Goal: Task Accomplishment & Management: Manage account settings

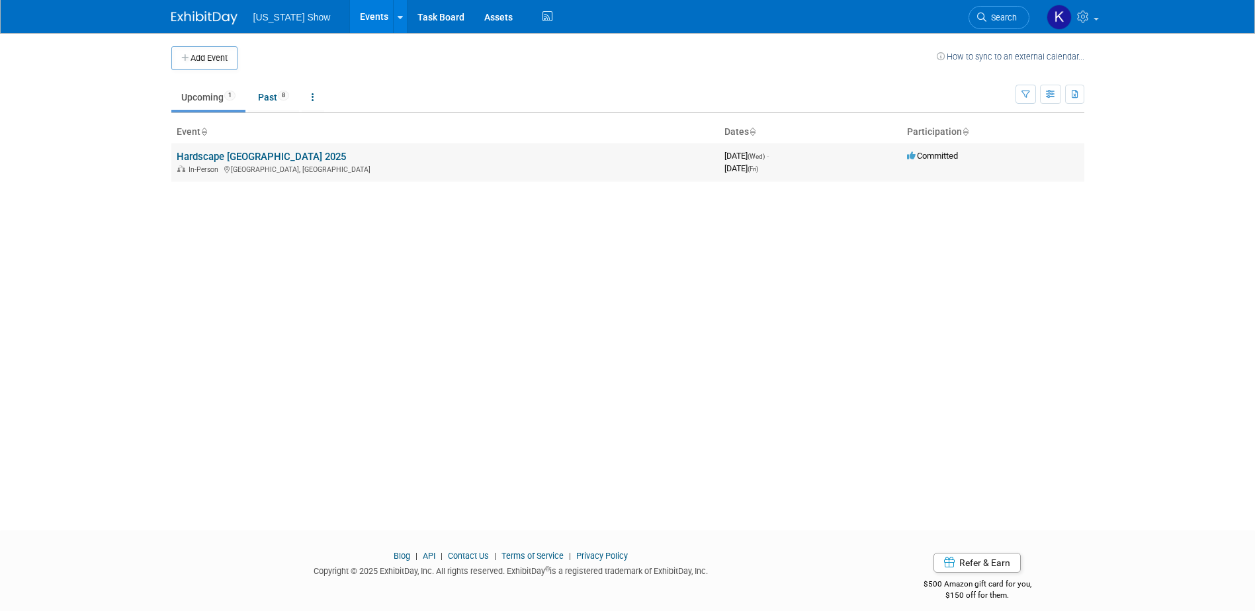
click at [256, 156] on link "Hardscape [GEOGRAPHIC_DATA] 2025" at bounding box center [261, 157] width 169 height 12
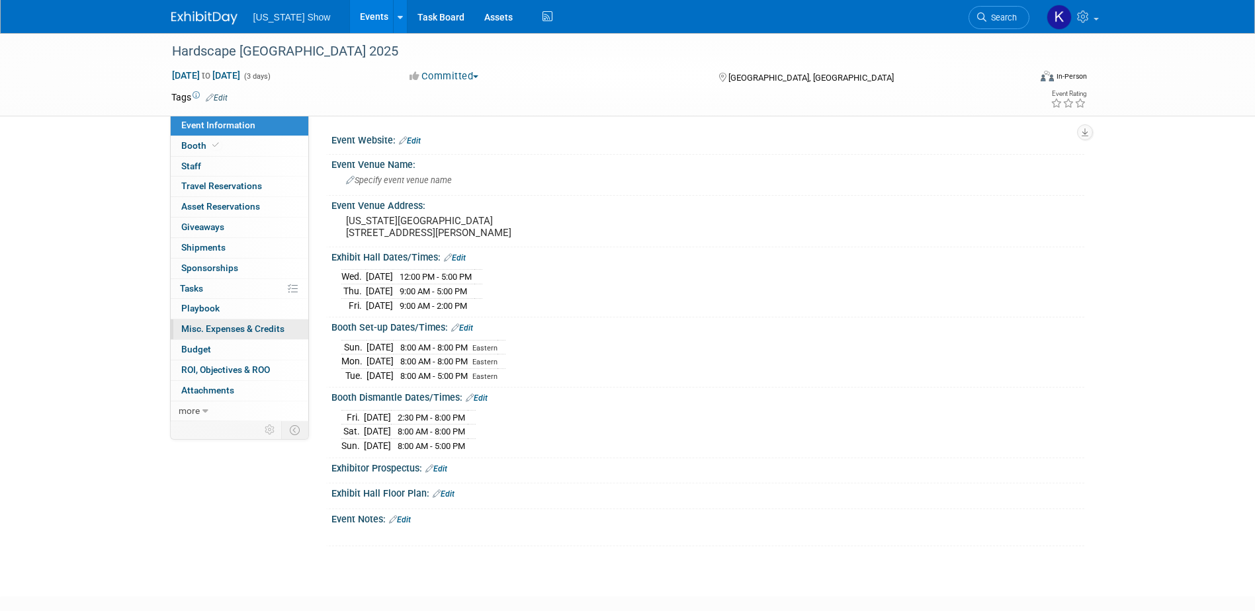
click at [207, 324] on span "Misc. Expenses & Credits 0" at bounding box center [232, 329] width 103 height 11
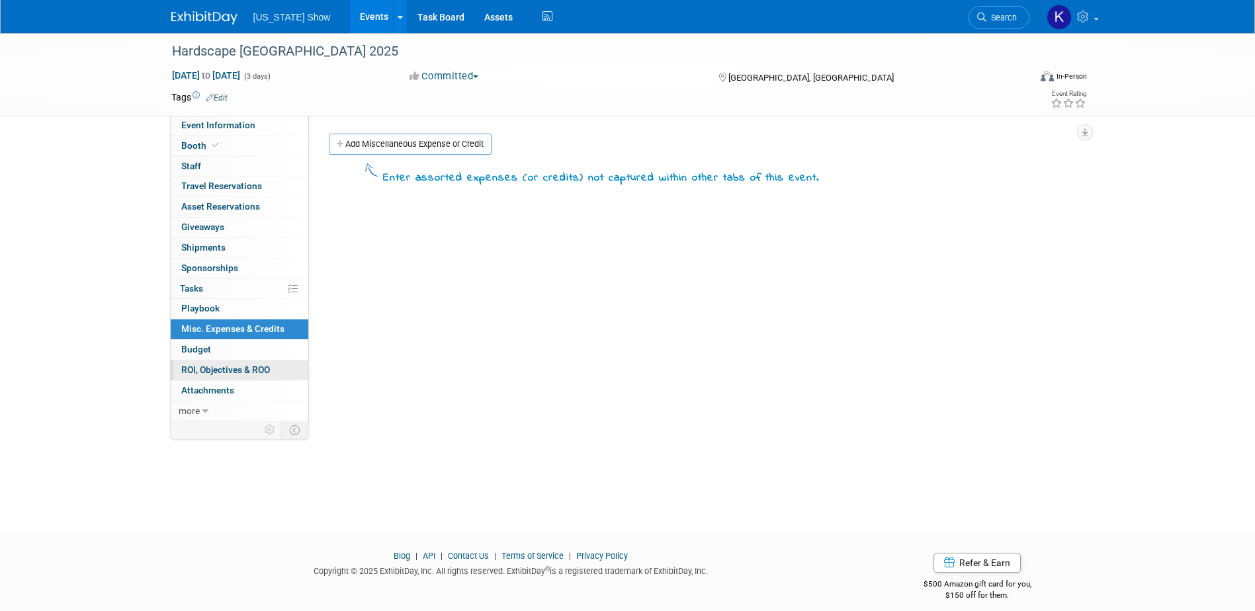
click at [204, 365] on span "ROI, Objectives & ROO 0" at bounding box center [225, 370] width 89 height 11
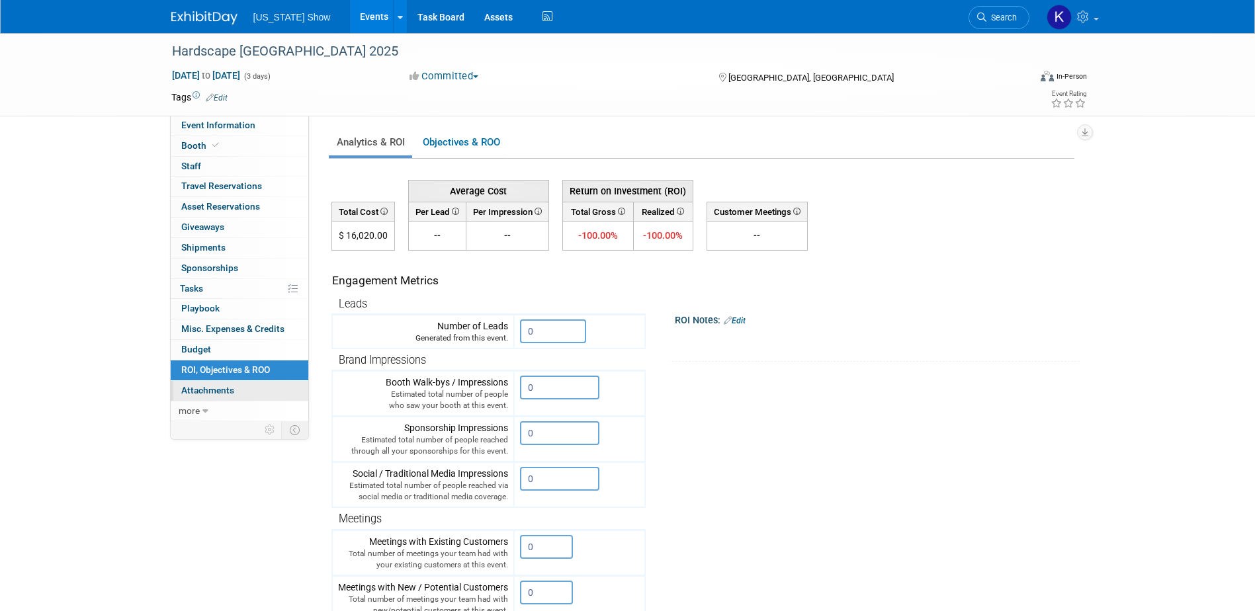
click at [218, 388] on span "Attachments 0" at bounding box center [207, 390] width 53 height 11
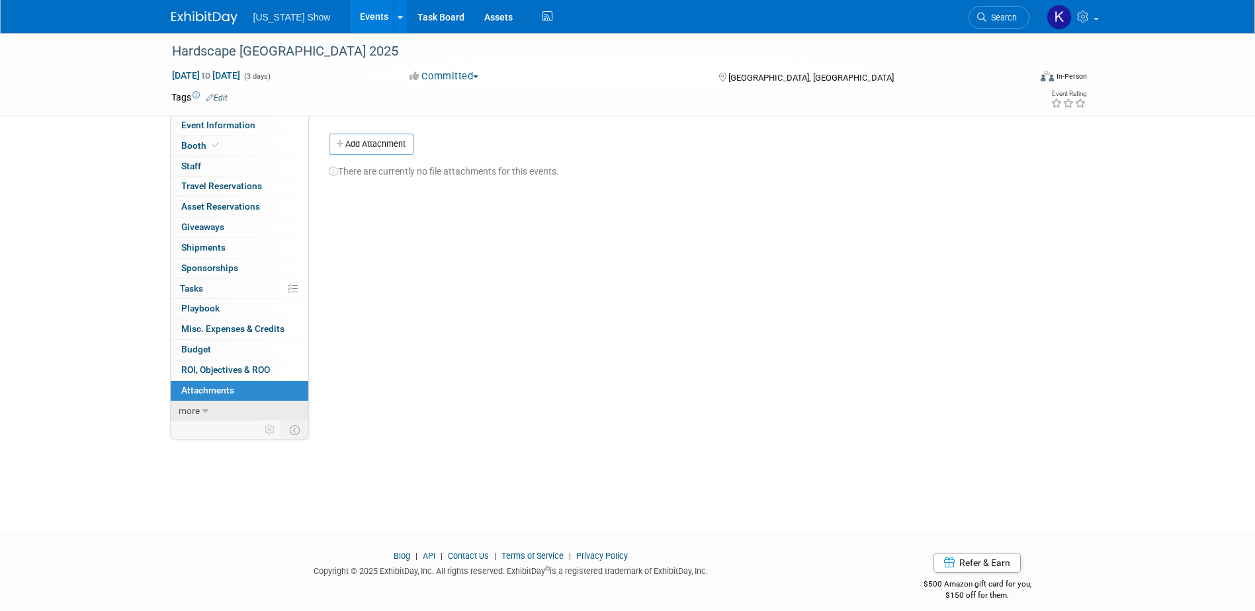
click at [193, 410] on span "more" at bounding box center [189, 411] width 21 height 11
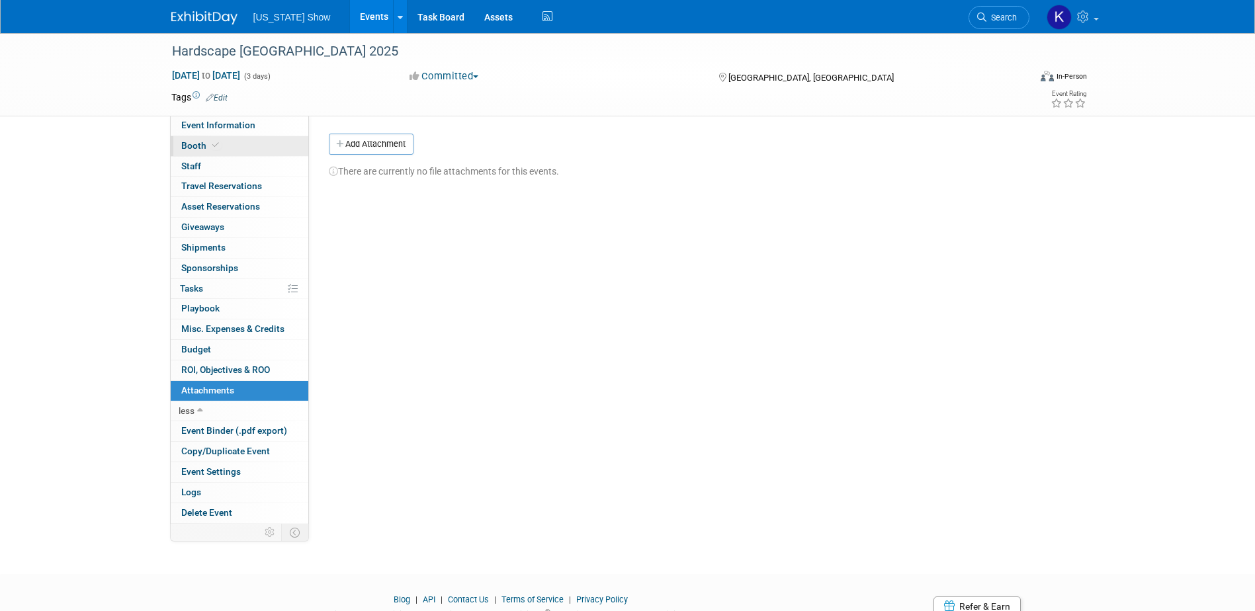
click at [196, 144] on span "Booth" at bounding box center [201, 145] width 40 height 11
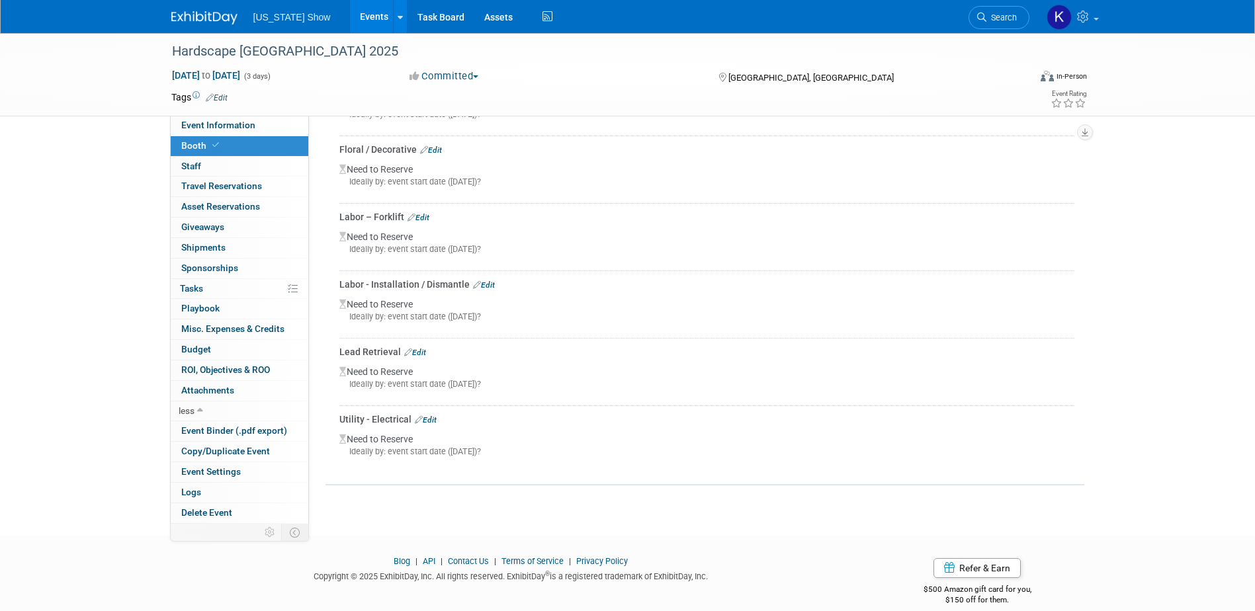
scroll to position [316, 0]
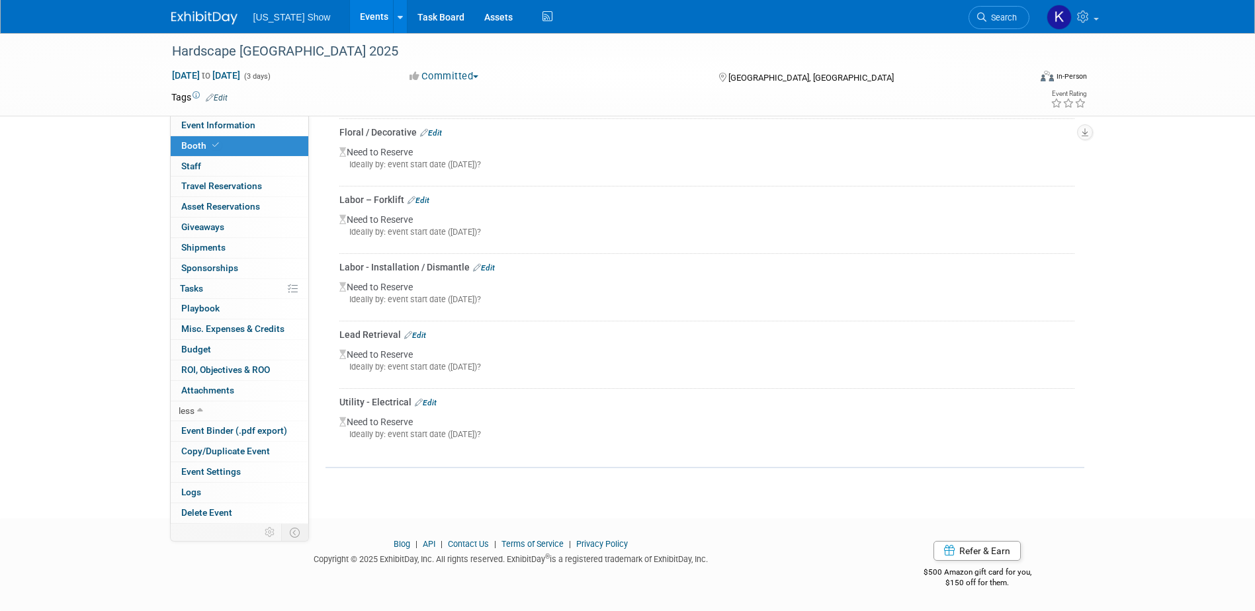
click at [430, 401] on link "Edit" at bounding box center [426, 402] width 22 height 9
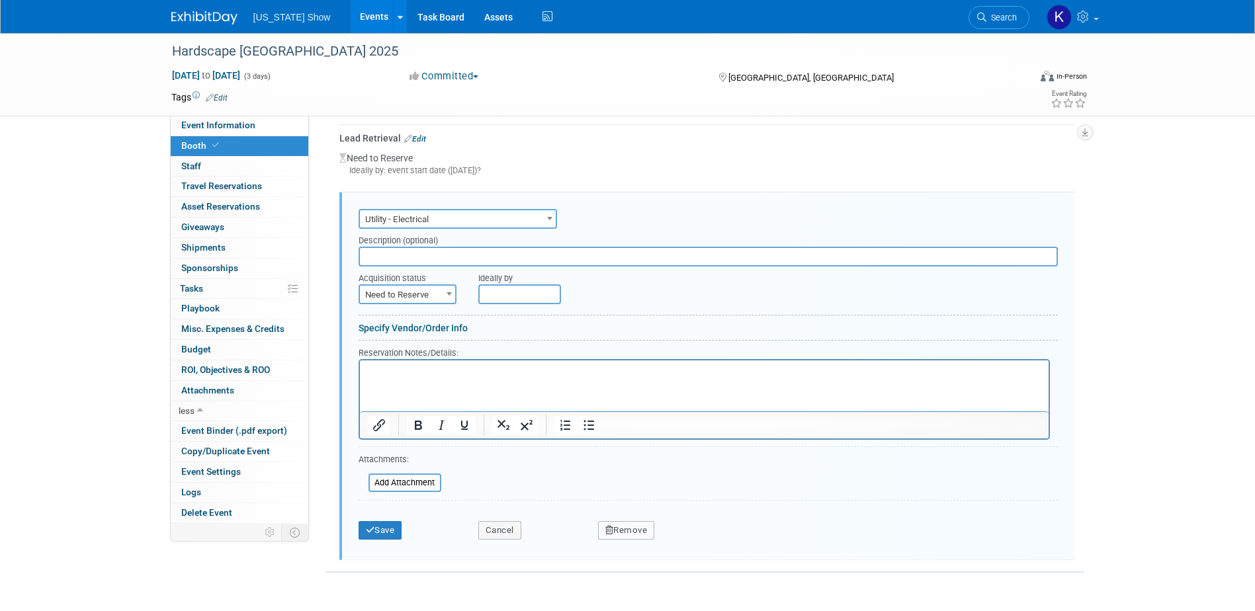
scroll to position [422, 0]
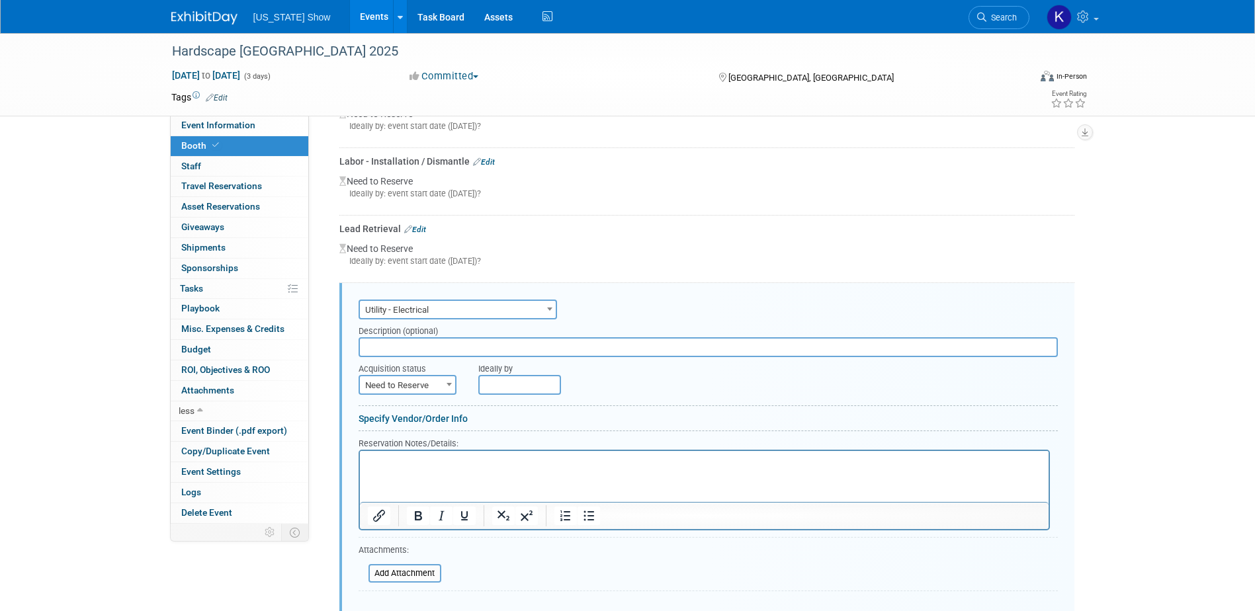
click at [551, 311] on span at bounding box center [549, 308] width 13 height 17
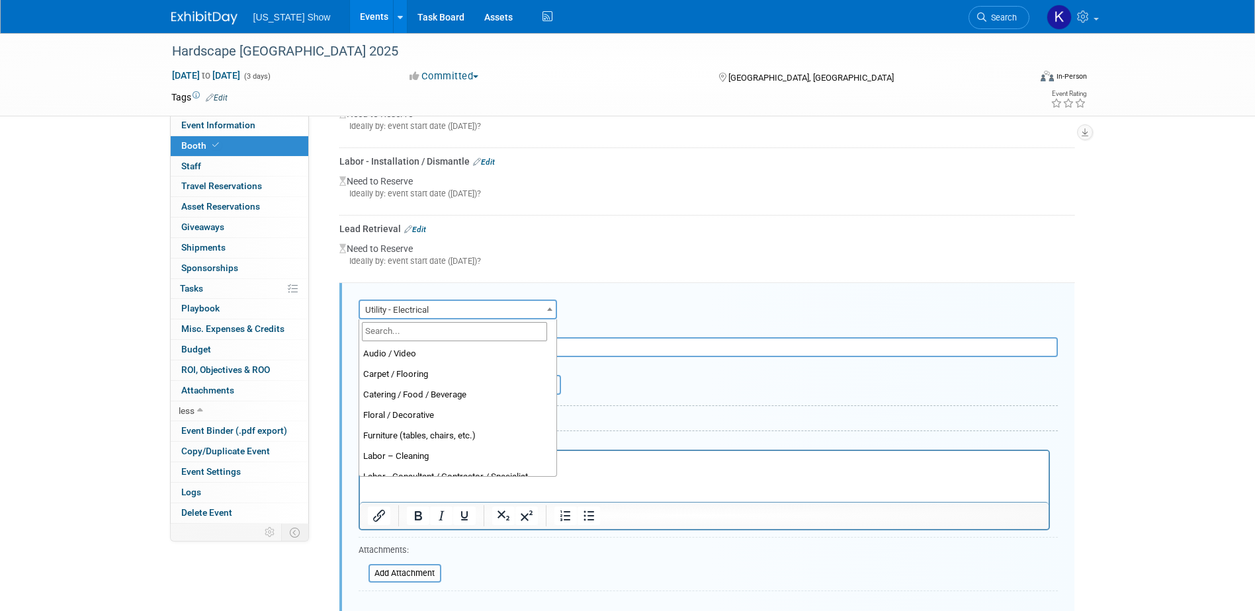
scroll to position [339, 0]
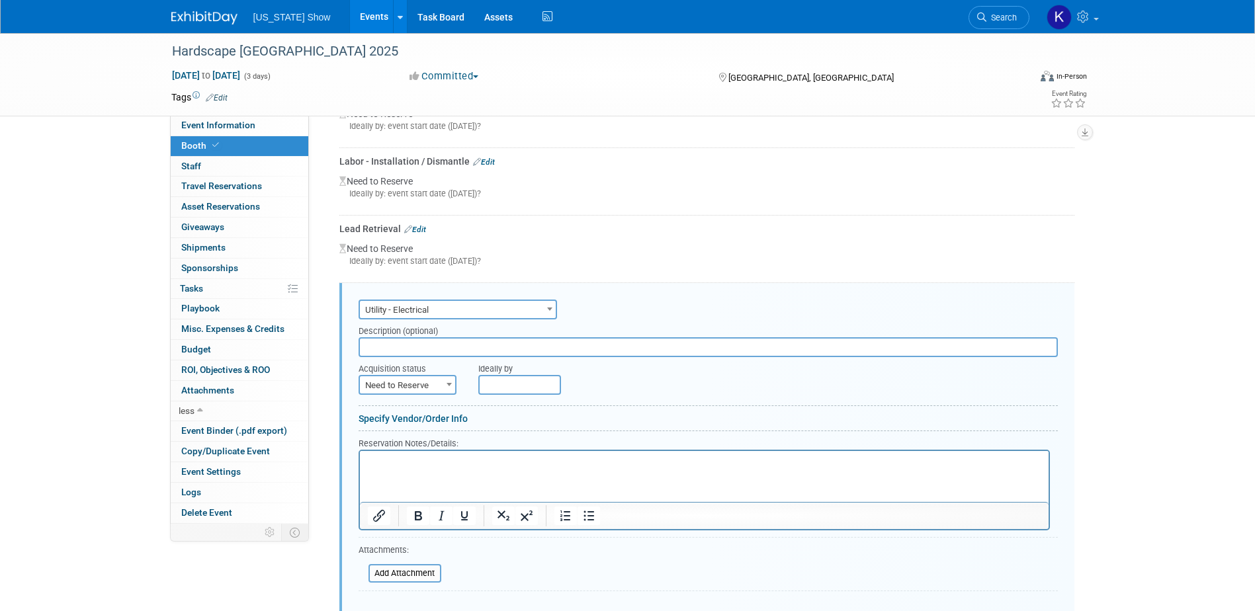
click at [551, 311] on span at bounding box center [549, 308] width 13 height 17
click at [392, 349] on input "text" at bounding box center [709, 348] width 700 height 20
click at [611, 320] on div "Description (optional)" at bounding box center [709, 329] width 700 height 18
click at [447, 381] on span at bounding box center [449, 384] width 13 height 17
select select "2"
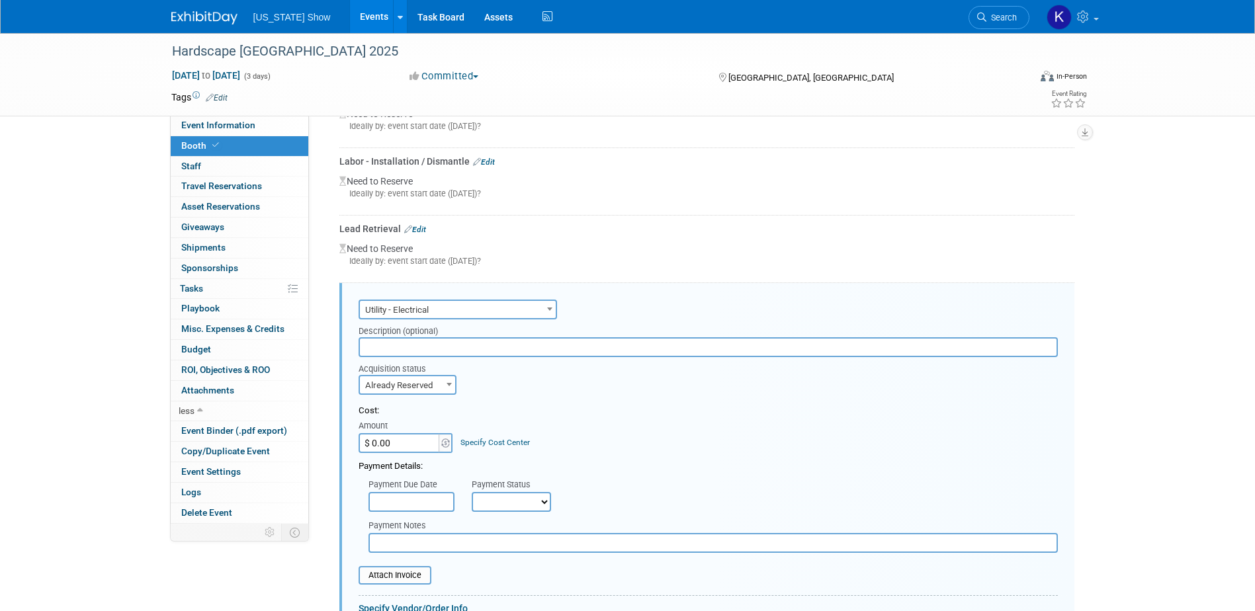
click at [398, 441] on input "$ 0.00" at bounding box center [400, 443] width 83 height 20
type input "$ 180.00"
click at [600, 429] on div "Cost: Amount $ 180.00 Specify Cost Center Cost Center -- Not Specified --" at bounding box center [709, 429] width 700 height 48
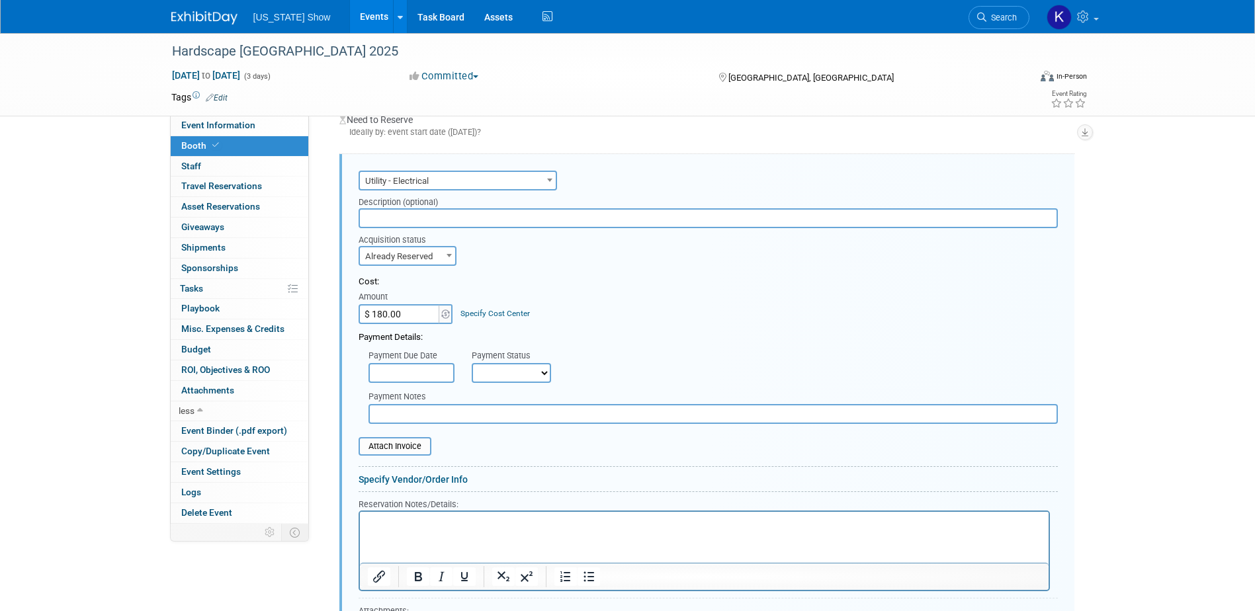
scroll to position [555, 0]
click at [545, 371] on select "Not Paid Yet Partially Paid Paid in Full" at bounding box center [511, 370] width 79 height 20
select select "1"
click at [472, 360] on select "Not Paid Yet Partially Paid Paid in Full" at bounding box center [511, 370] width 79 height 20
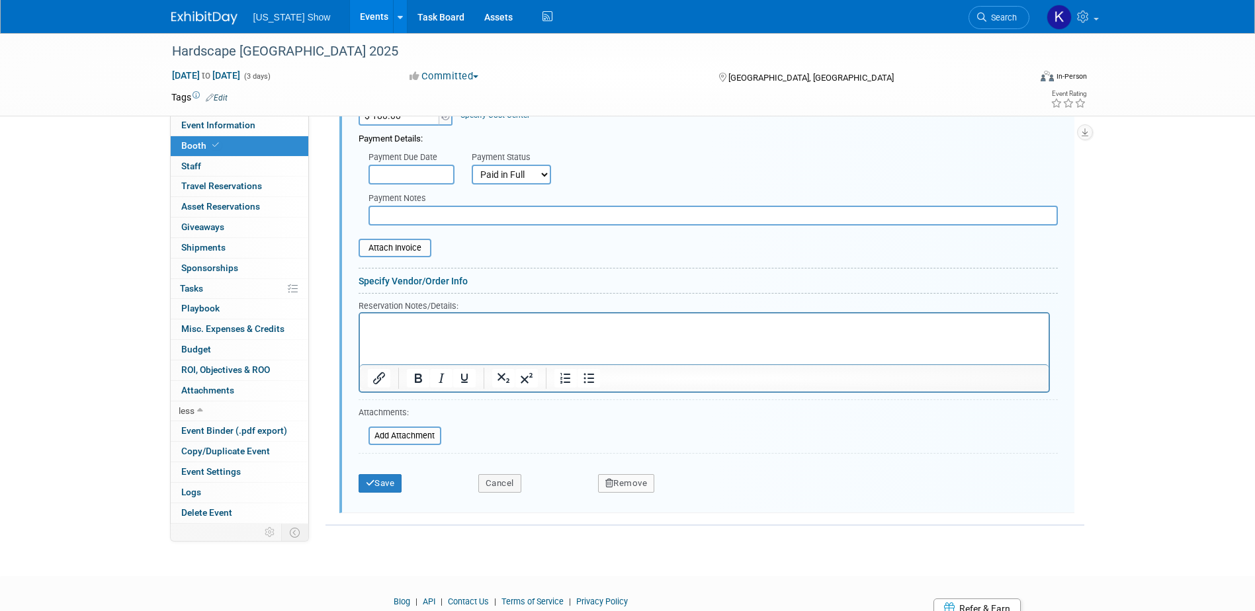
scroll to position [753, 0]
click at [385, 484] on button "Save" at bounding box center [381, 480] width 44 height 19
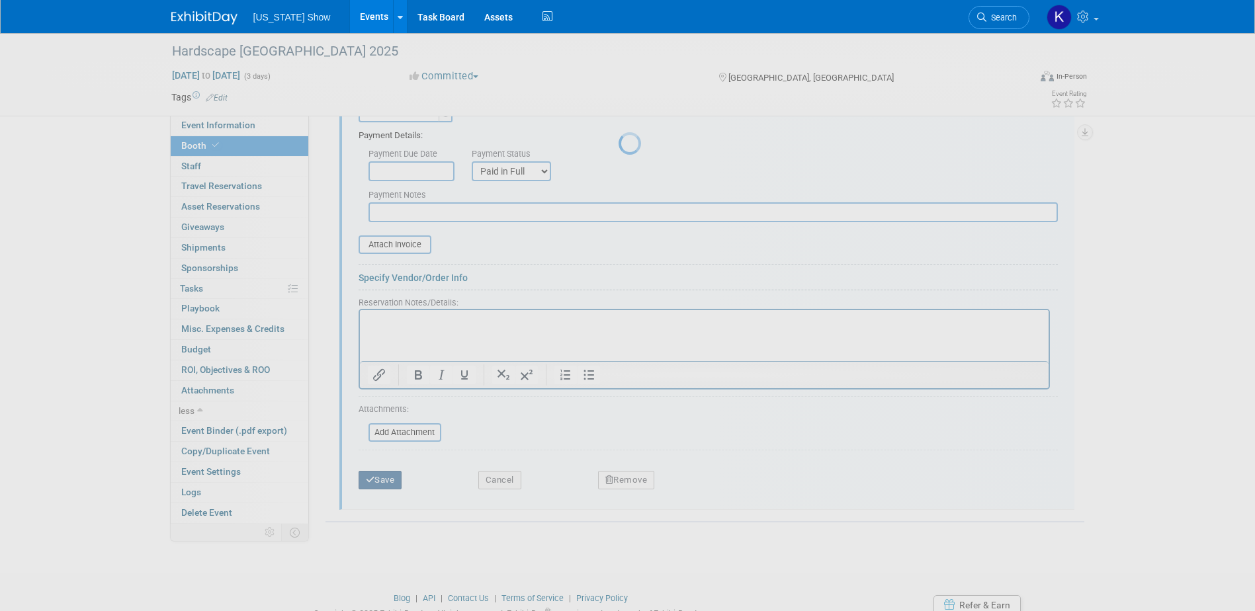
scroll to position [334, 0]
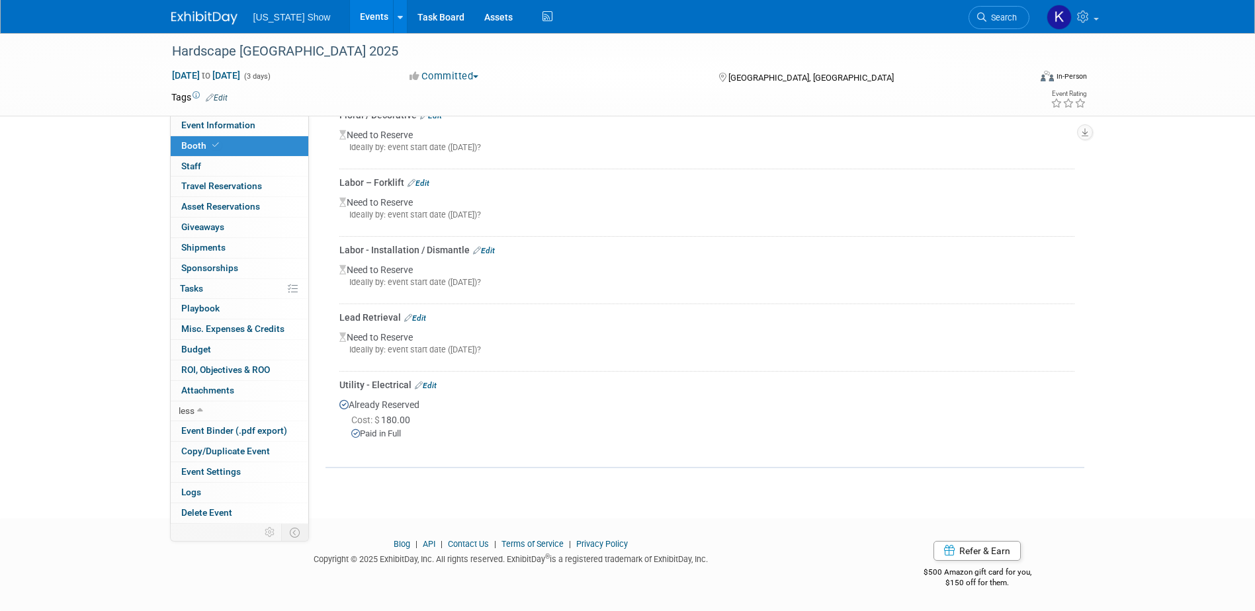
click at [421, 318] on link "Edit" at bounding box center [415, 318] width 22 height 9
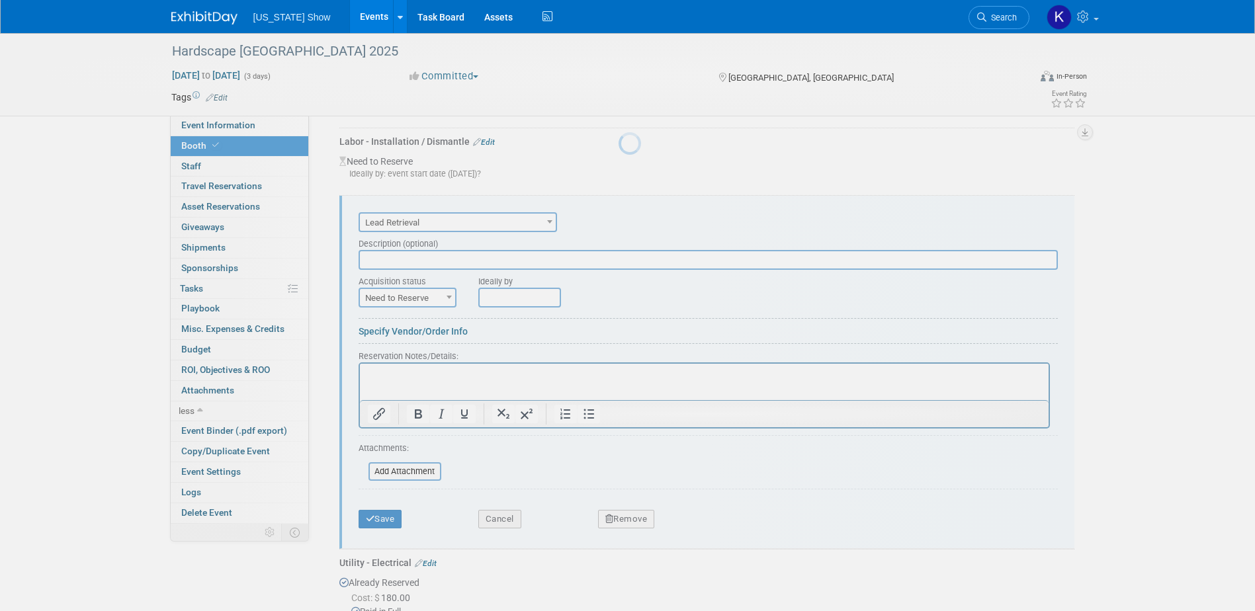
scroll to position [0, 0]
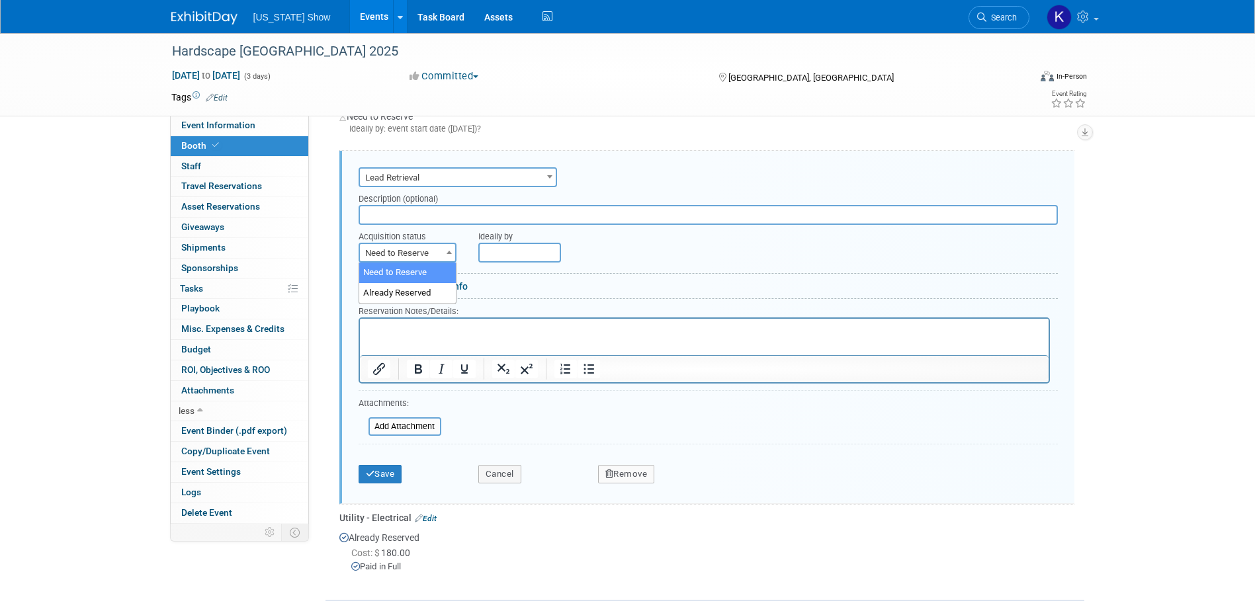
click at [449, 251] on b at bounding box center [449, 252] width 5 height 3
select select "2"
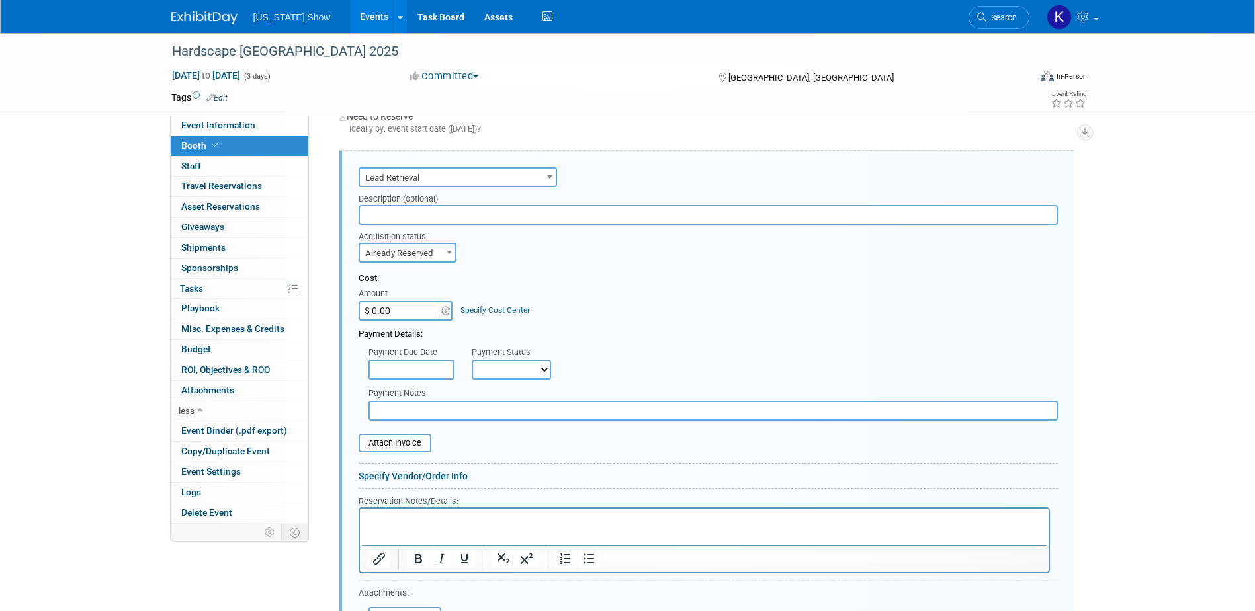
click at [371, 214] on input "text" at bounding box center [709, 215] width 700 height 20
click at [383, 307] on input "$ 0.00" at bounding box center [400, 311] width 83 height 20
type input "$ 657.00"
click at [617, 332] on div "Payment Details:" at bounding box center [709, 331] width 700 height 20
click at [546, 367] on select "Not Paid Yet Partially Paid Paid in Full" at bounding box center [511, 370] width 79 height 20
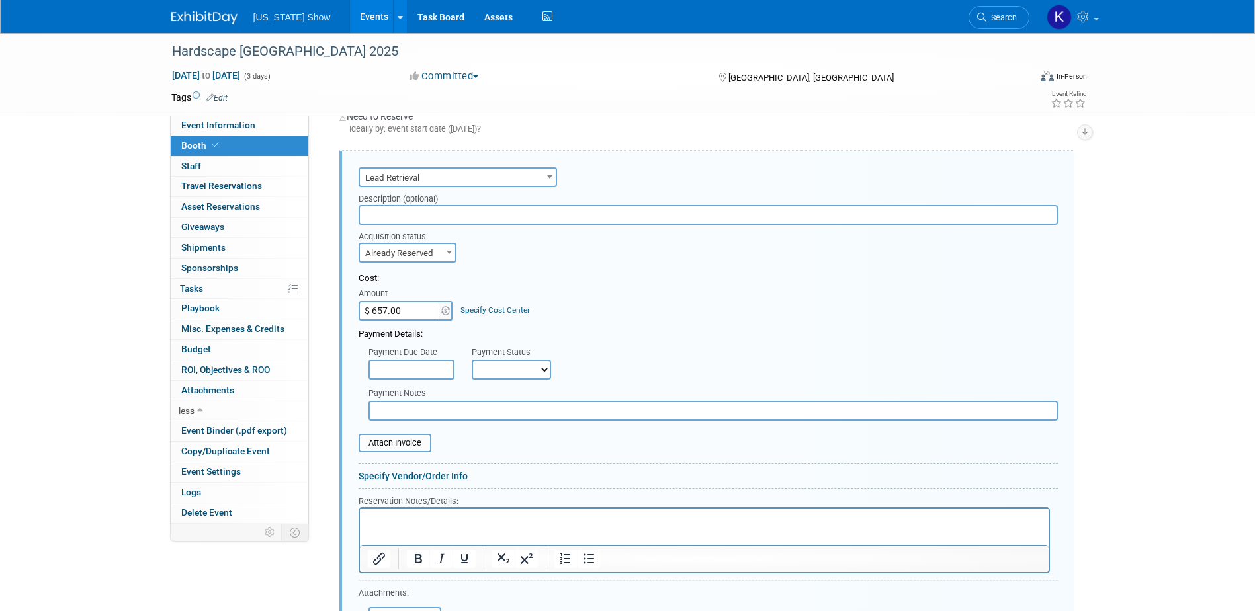
select select "1"
click at [472, 360] on select "Not Paid Yet Partially Paid Paid in Full" at bounding box center [511, 370] width 79 height 20
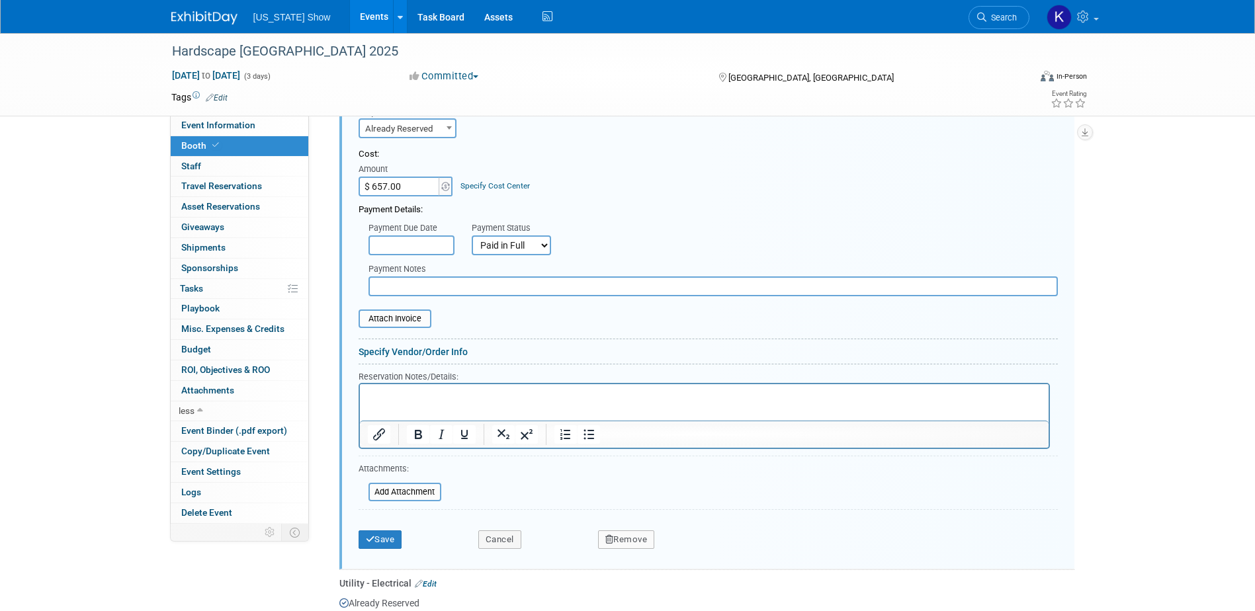
scroll to position [619, 0]
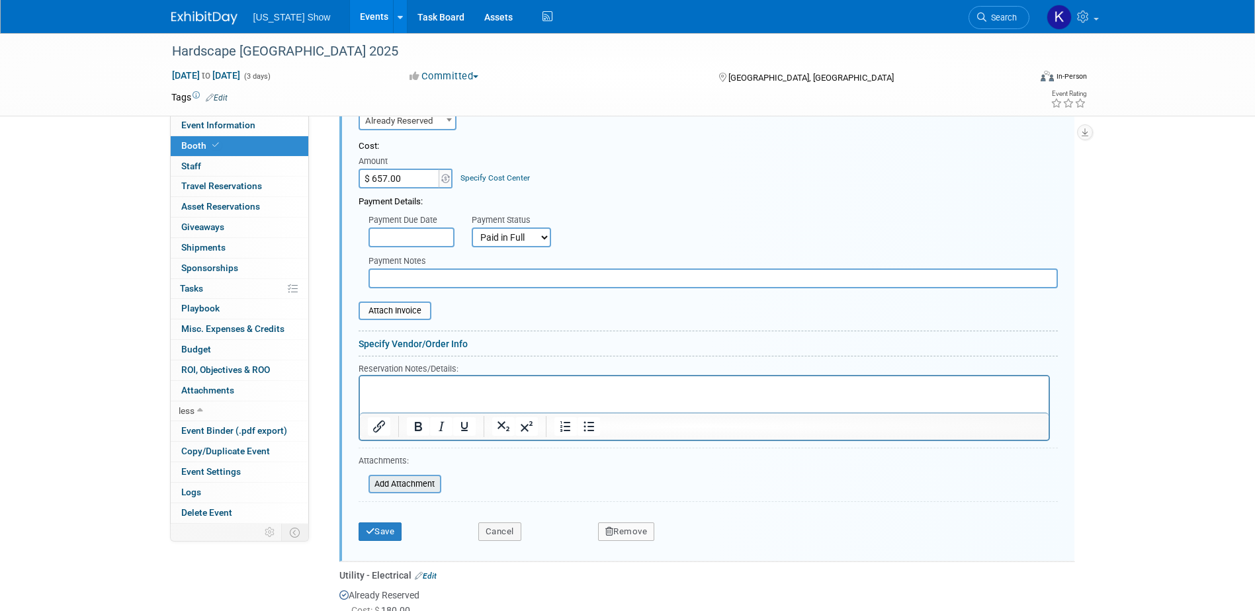
click at [386, 490] on input "file" at bounding box center [362, 484] width 158 height 16
click at [378, 529] on button "Save" at bounding box center [381, 532] width 44 height 19
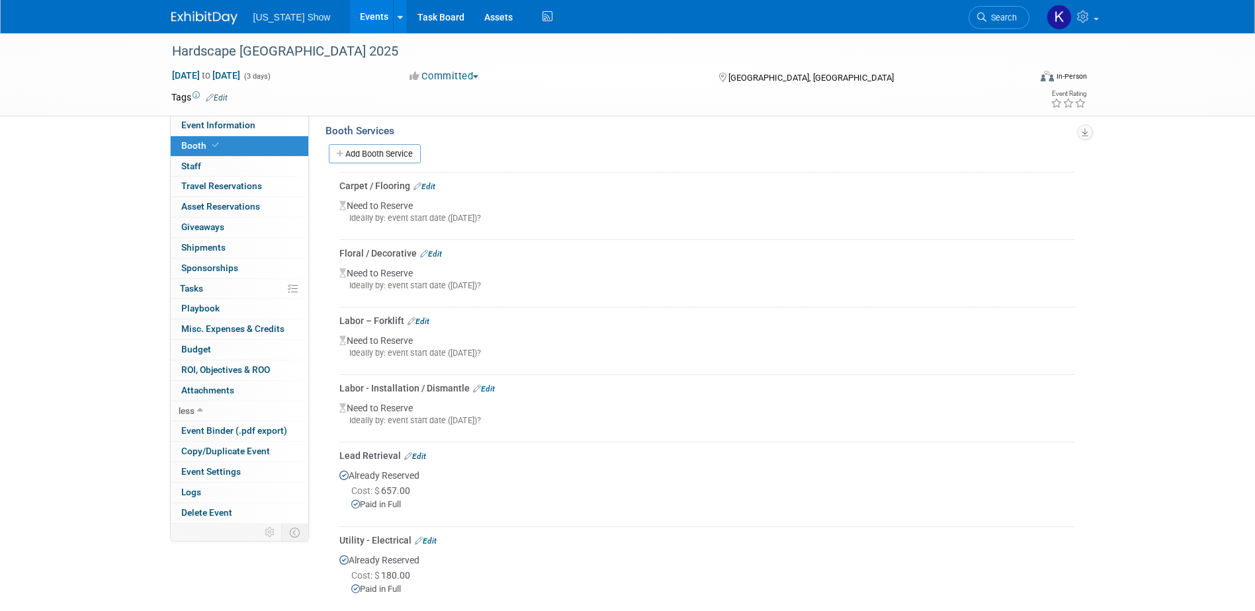
scroll to position [218, 0]
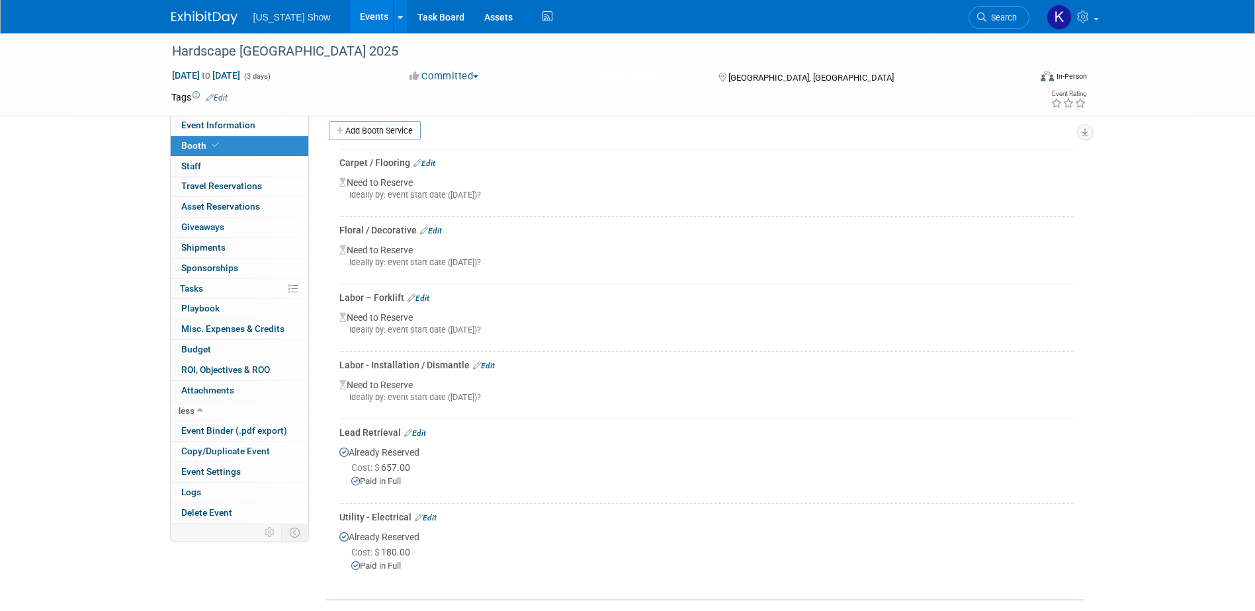
click at [427, 299] on link "Edit" at bounding box center [419, 298] width 22 height 9
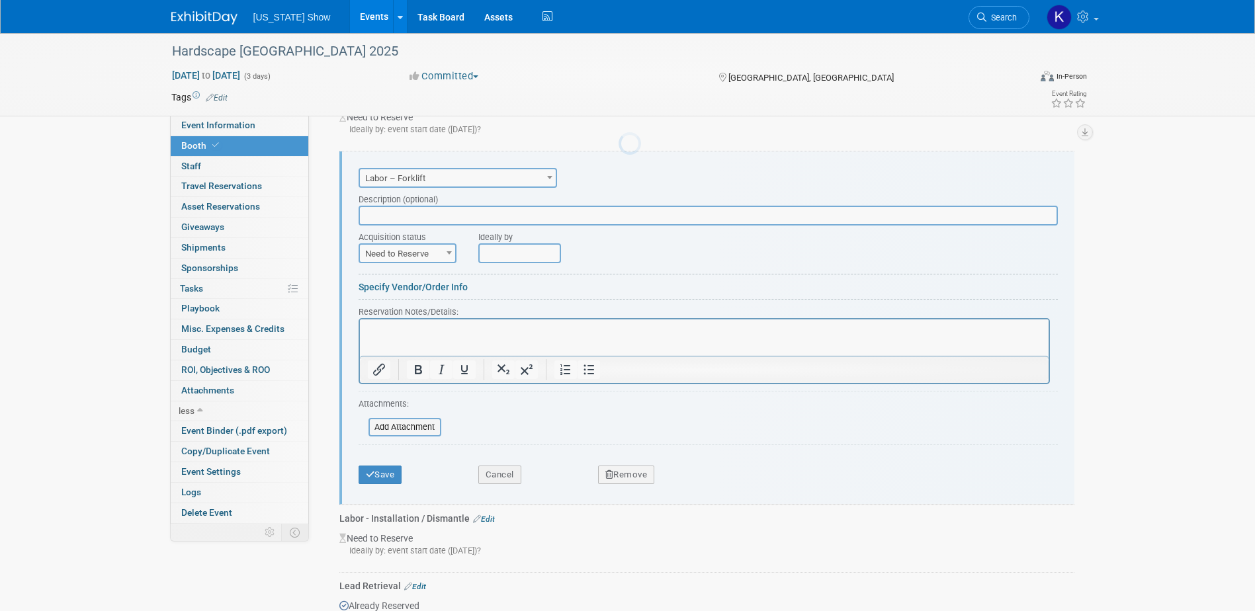
scroll to position [0, 0]
click at [375, 324] on p "Rich Text Area. Press ALT-0 for help." at bounding box center [704, 330] width 674 height 13
click at [449, 251] on b at bounding box center [449, 252] width 5 height 3
select select "2"
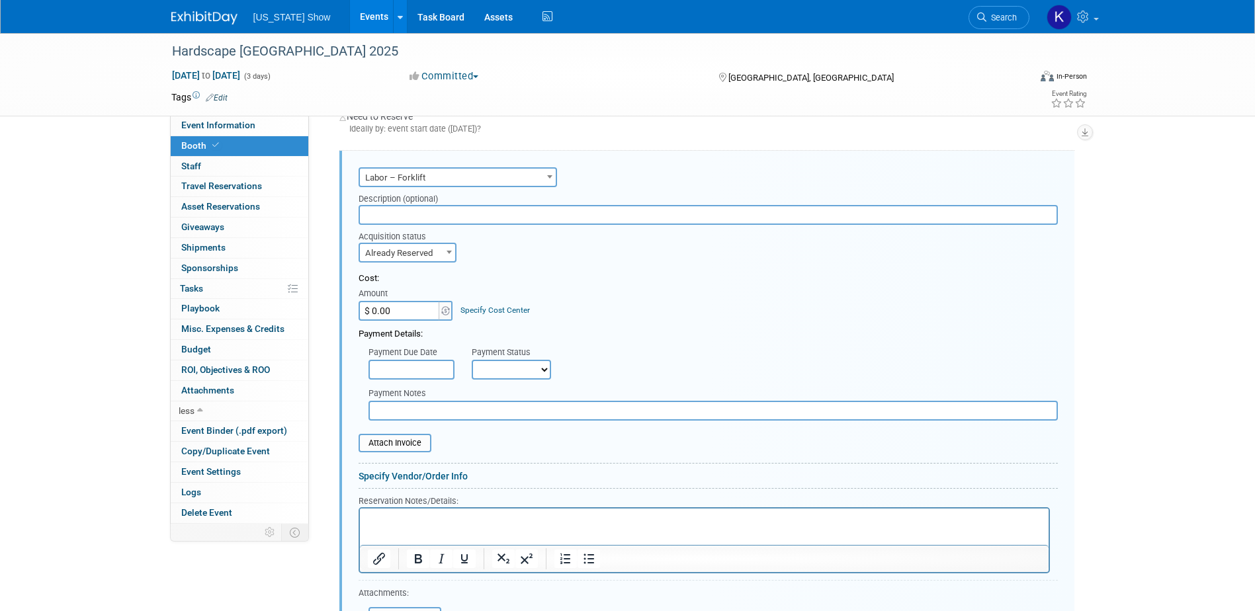
click at [389, 308] on input "$ 0.00" at bounding box center [400, 311] width 83 height 20
type input "$ 568.00"
click at [600, 328] on div "Payment Details:" at bounding box center [709, 331] width 700 height 20
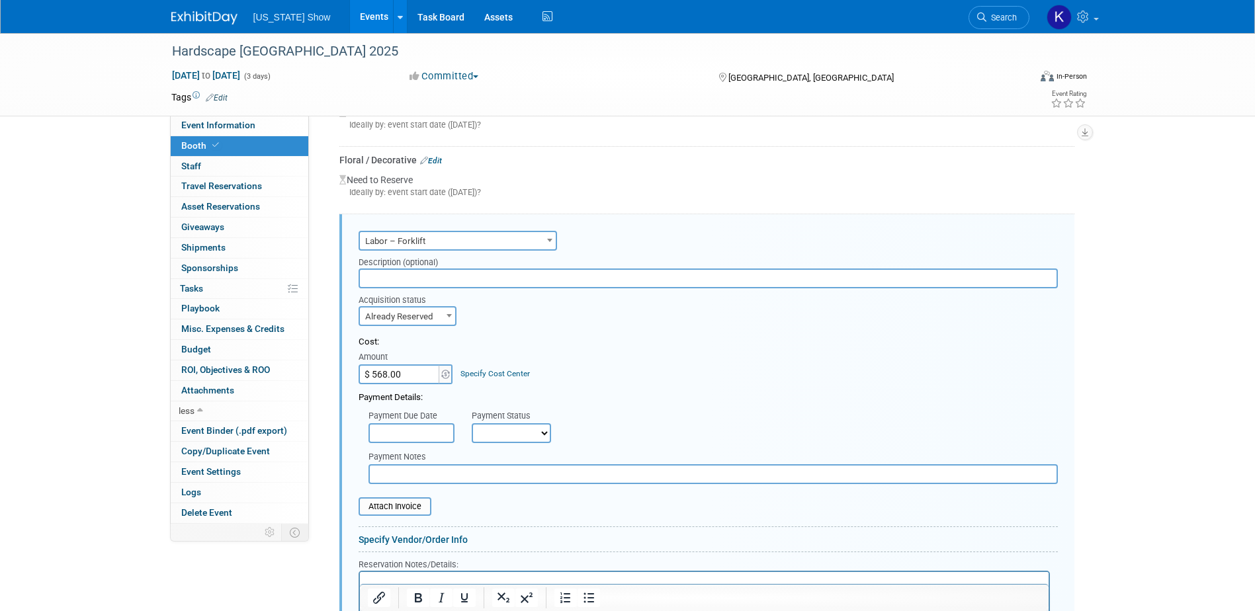
scroll to position [286, 0]
